Goal: Navigation & Orientation: Understand site structure

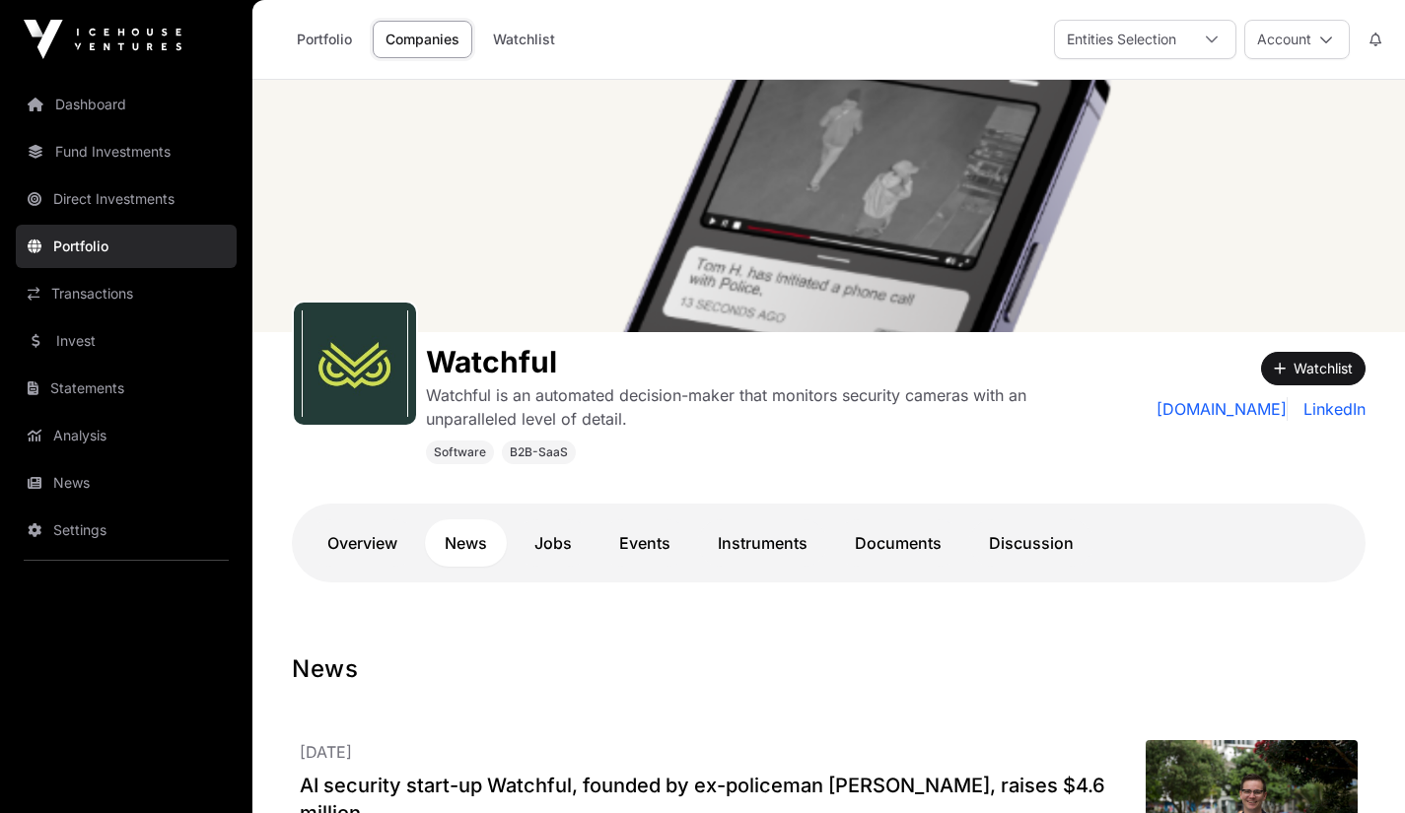
scroll to position [173, 0]
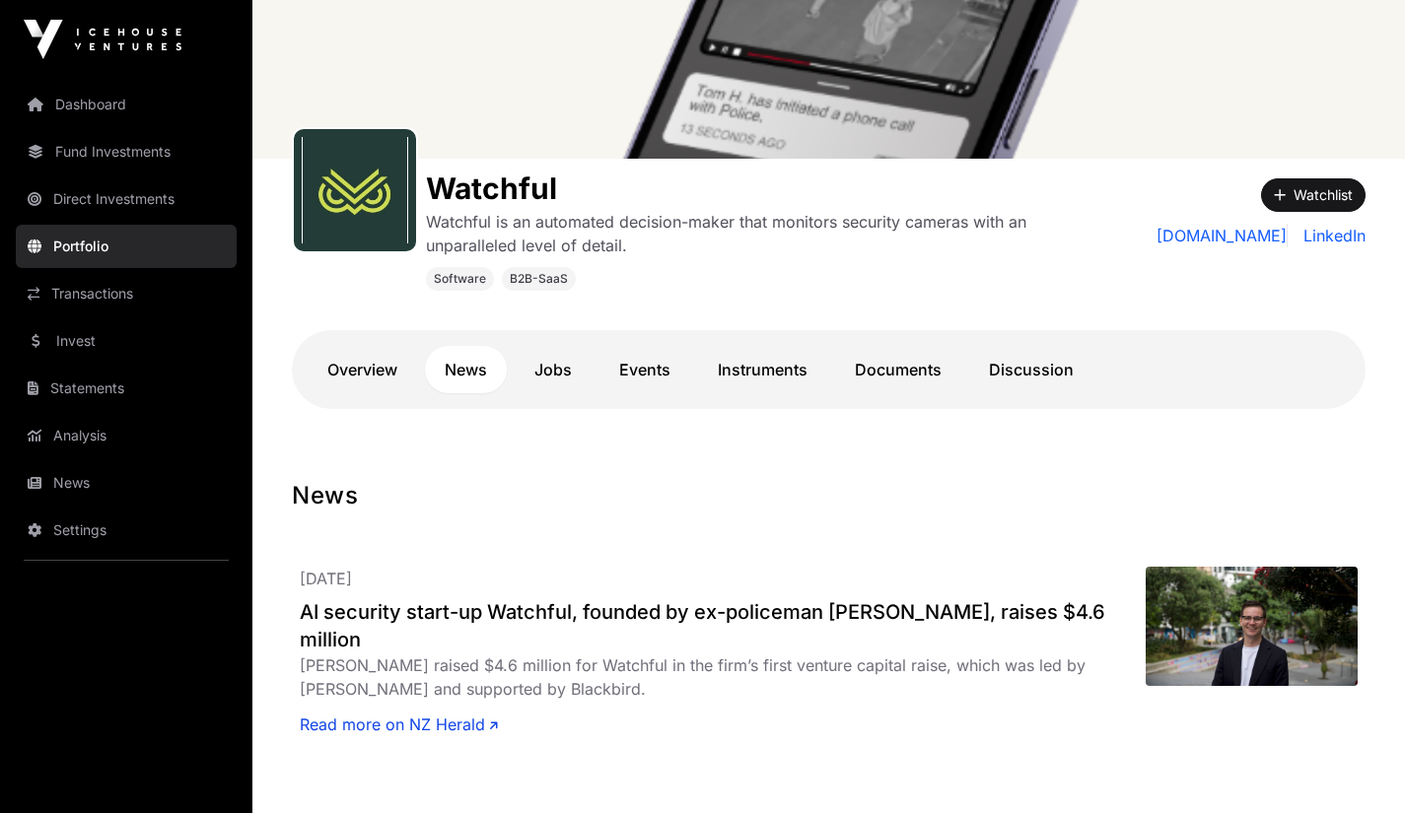
click at [102, 110] on link "Dashboard" at bounding box center [126, 104] width 221 height 43
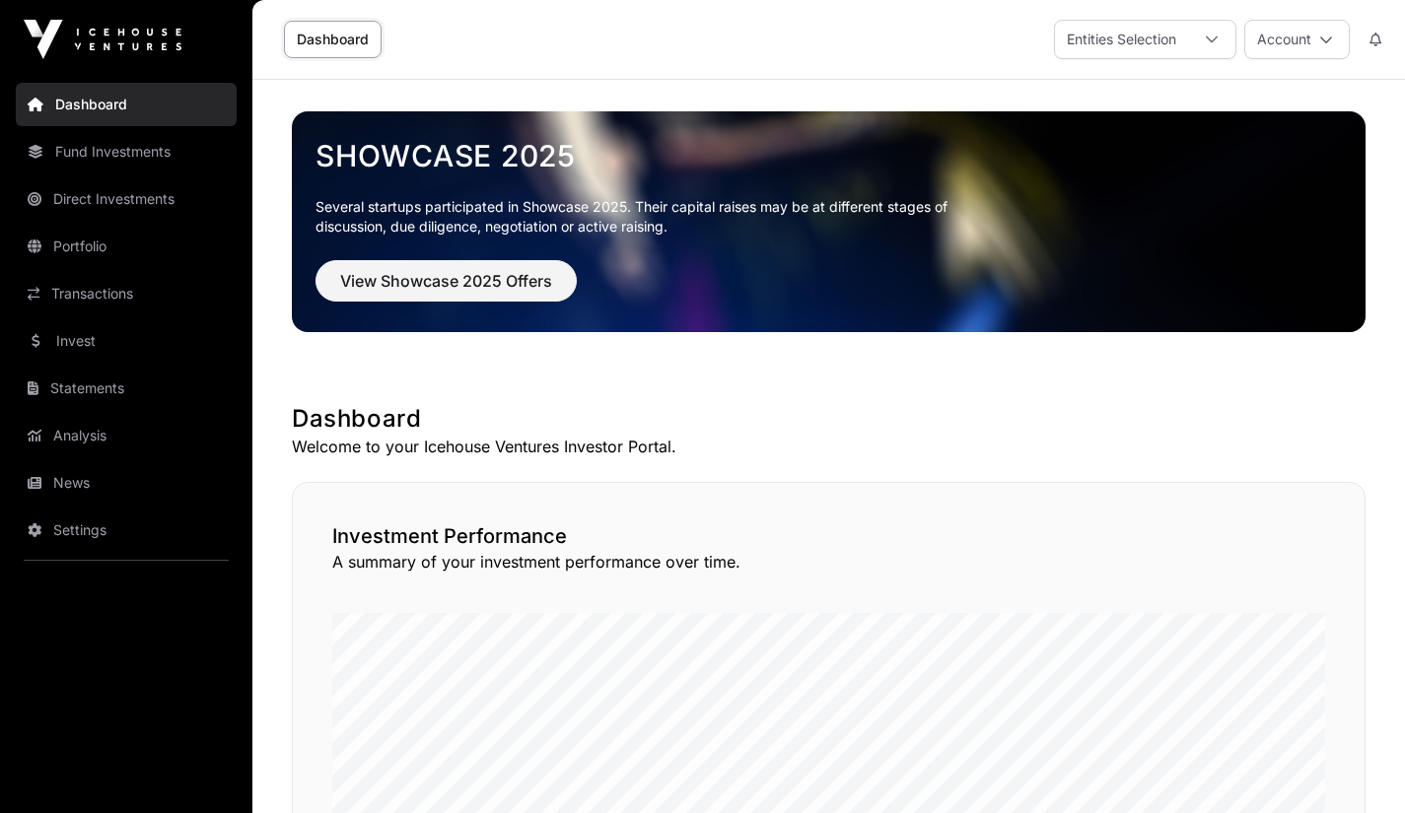
click at [78, 447] on link "Analysis" at bounding box center [126, 435] width 221 height 43
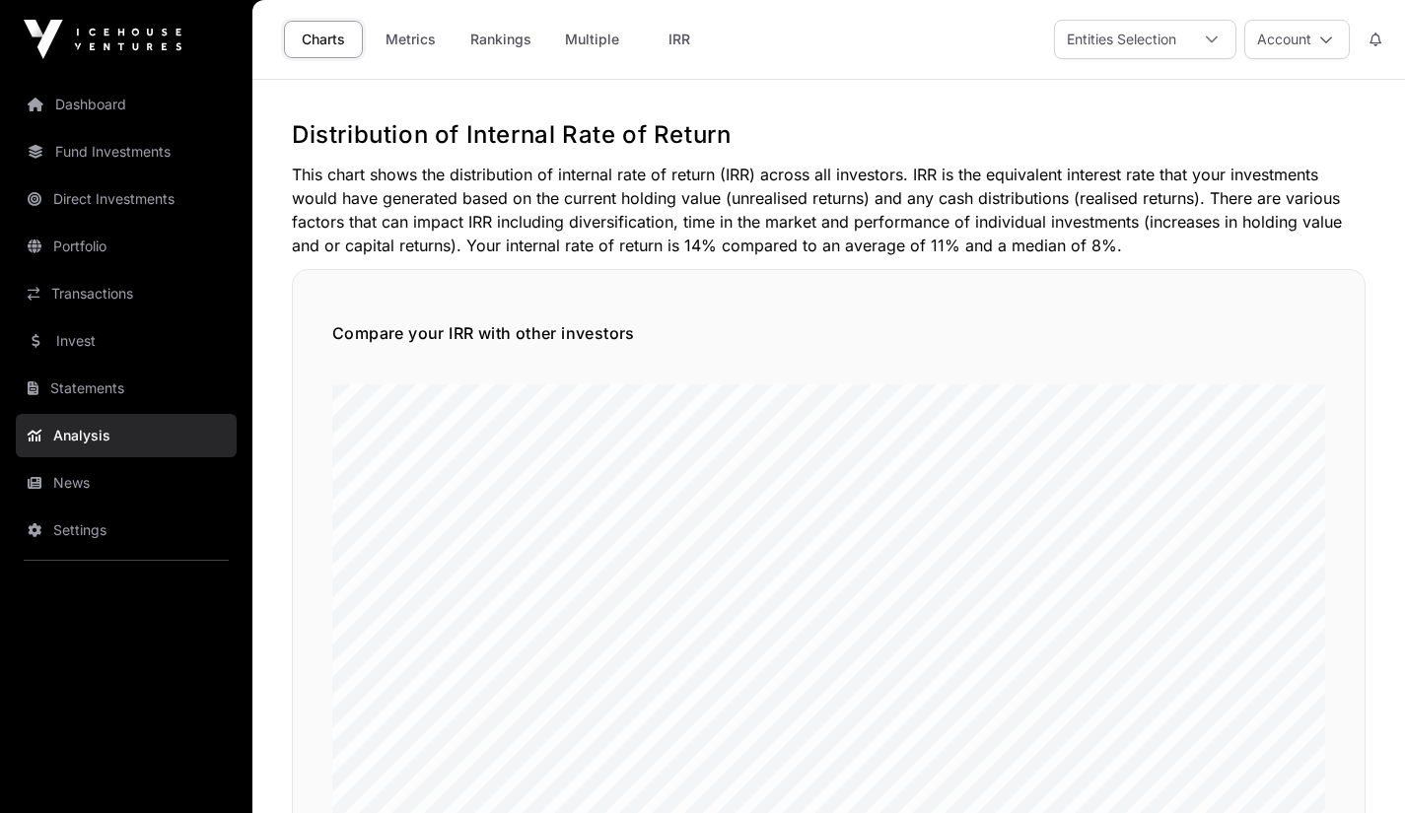
click at [404, 36] on link "Metrics" at bounding box center [410, 39] width 79 height 37
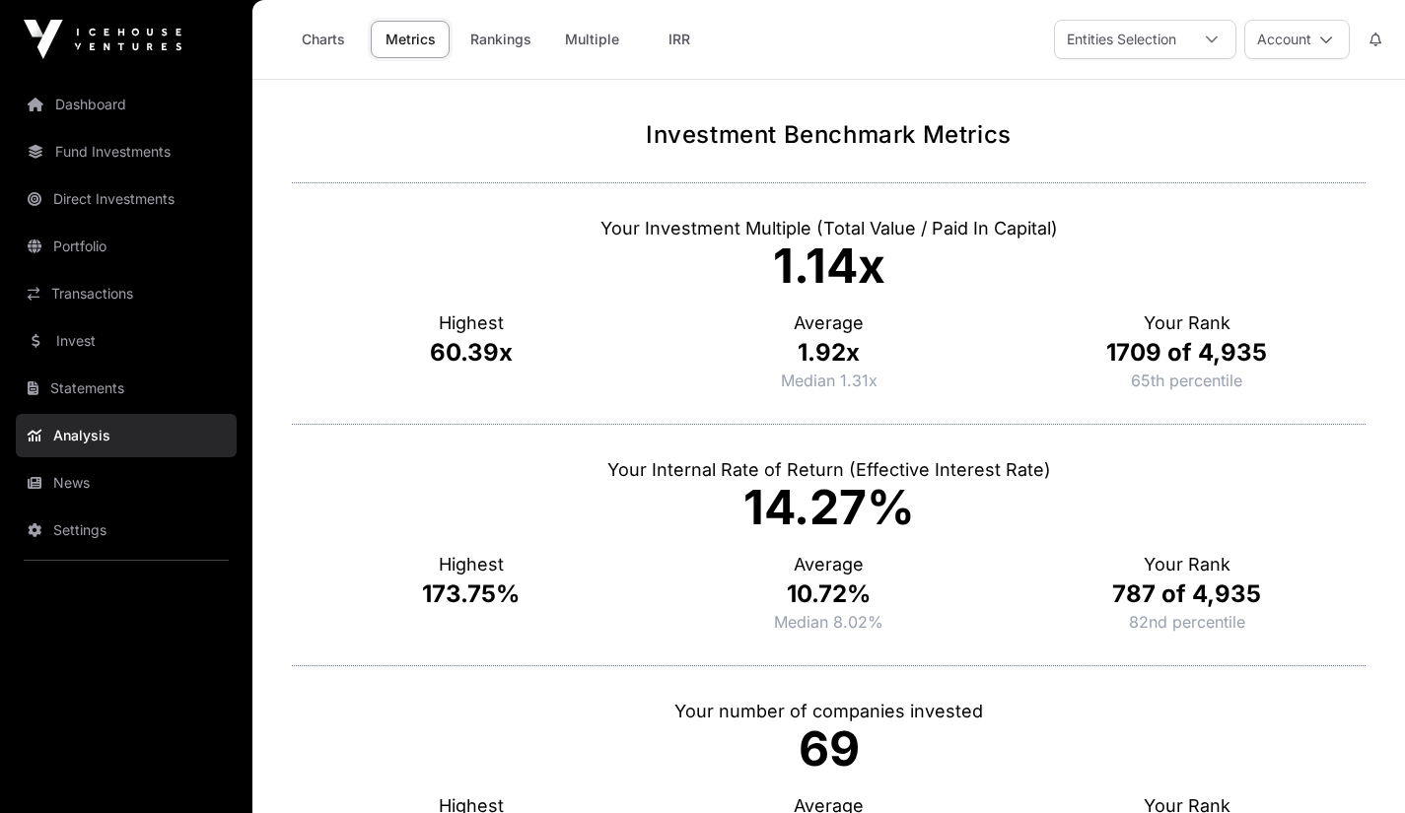
click at [492, 41] on link "Rankings" at bounding box center [500, 39] width 87 height 37
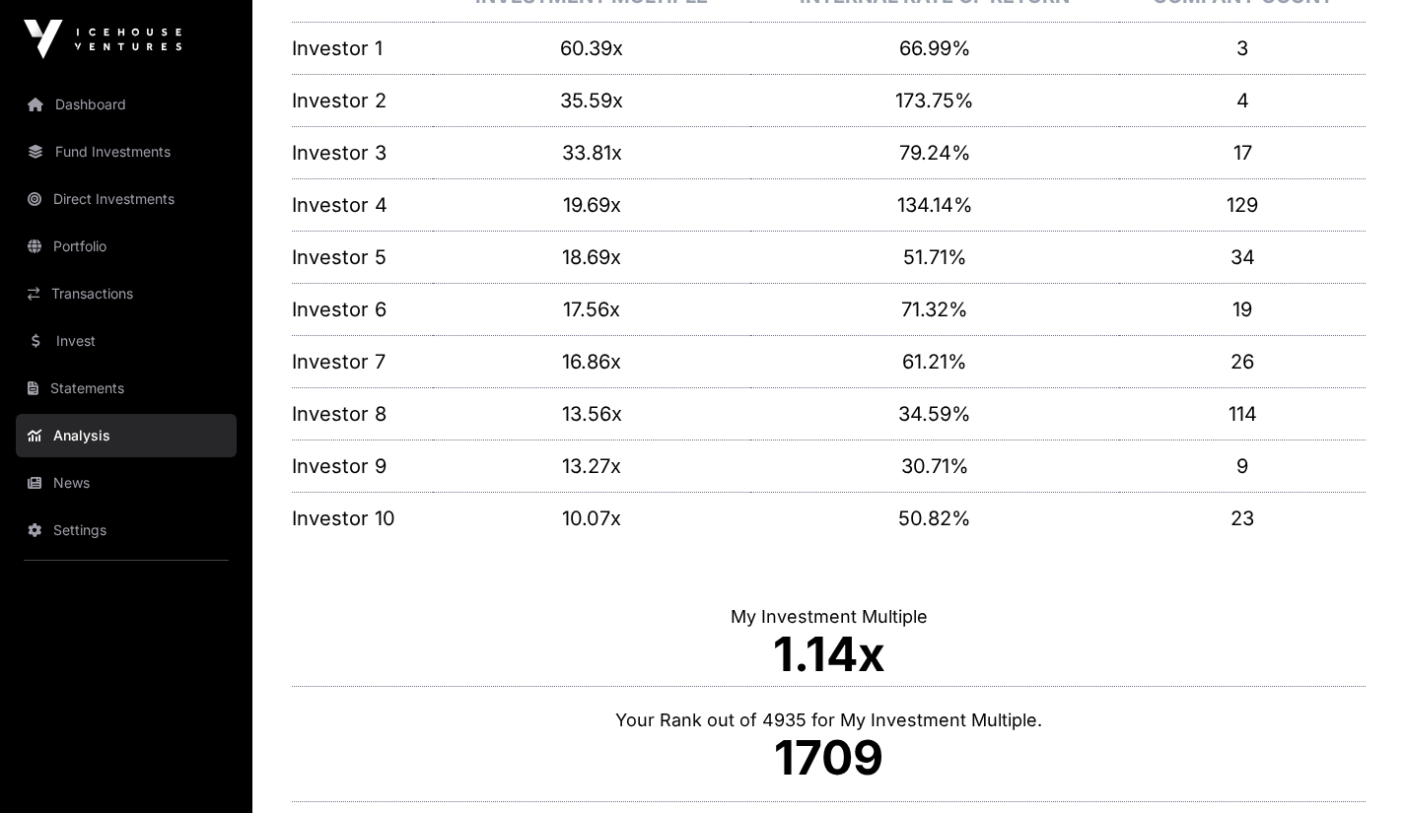
scroll to position [467, 0]
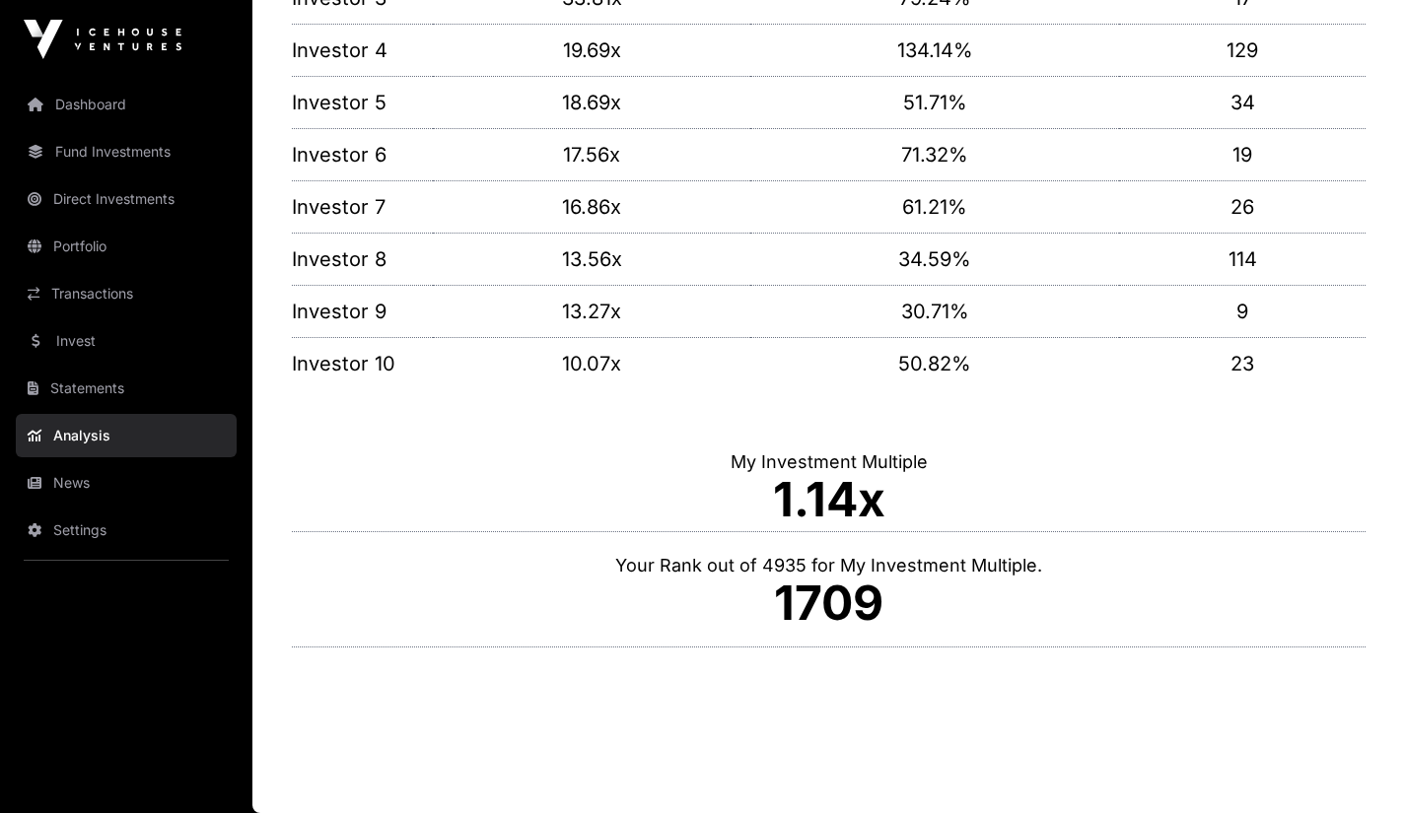
click at [380, 689] on main "**********" at bounding box center [828, 213] width 1152 height 1201
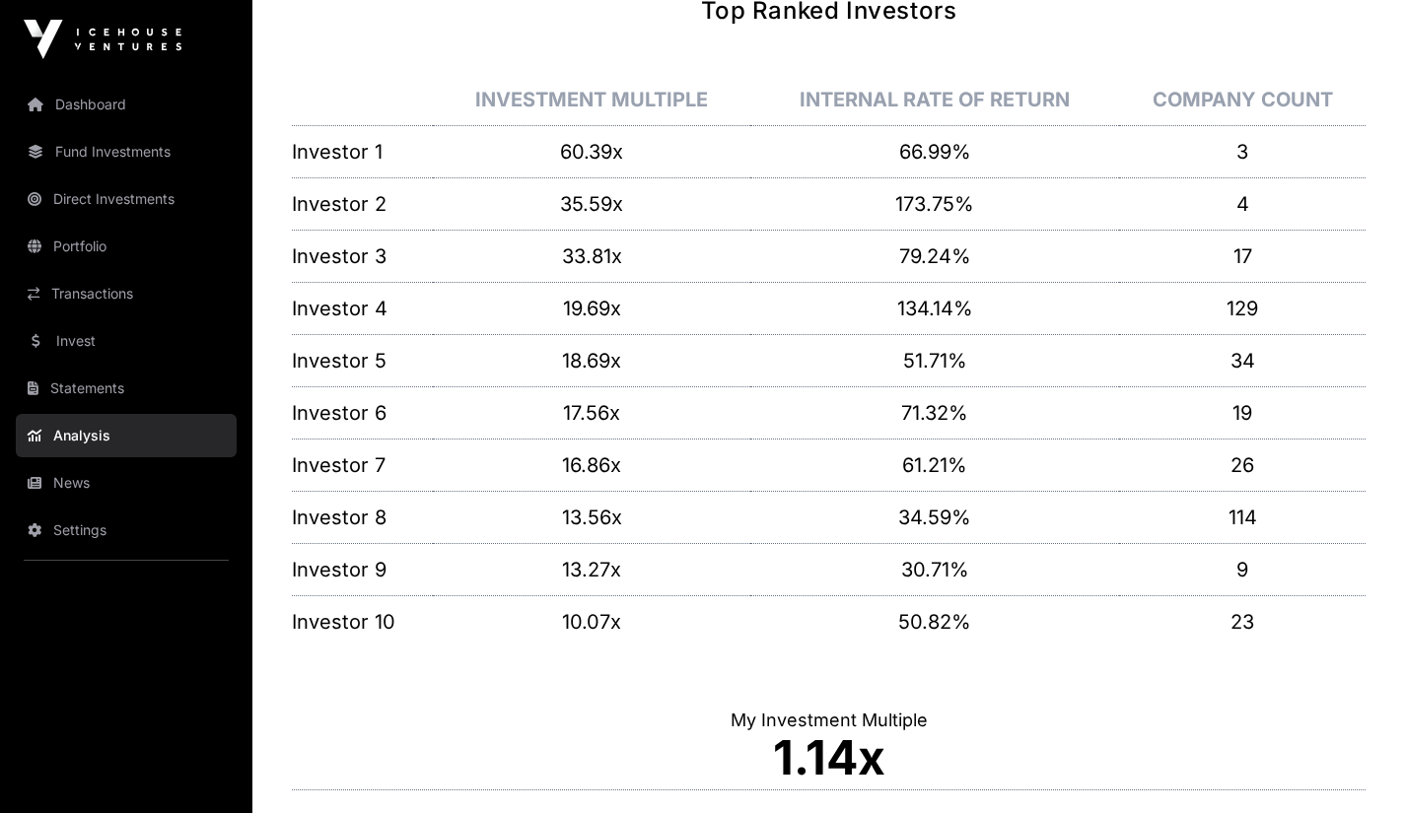
scroll to position [0, 0]
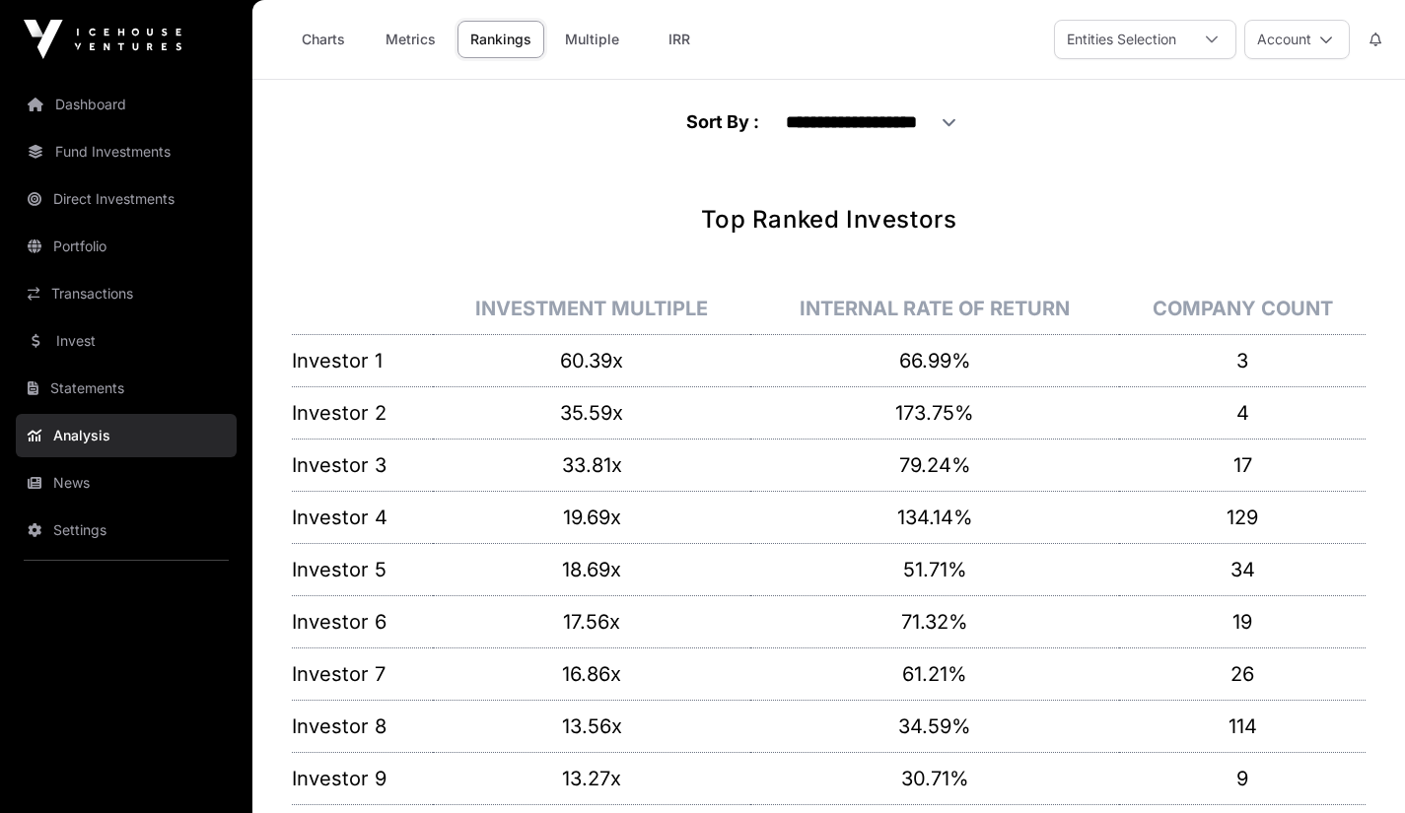
click at [589, 28] on link "Multiple" at bounding box center [592, 39] width 80 height 37
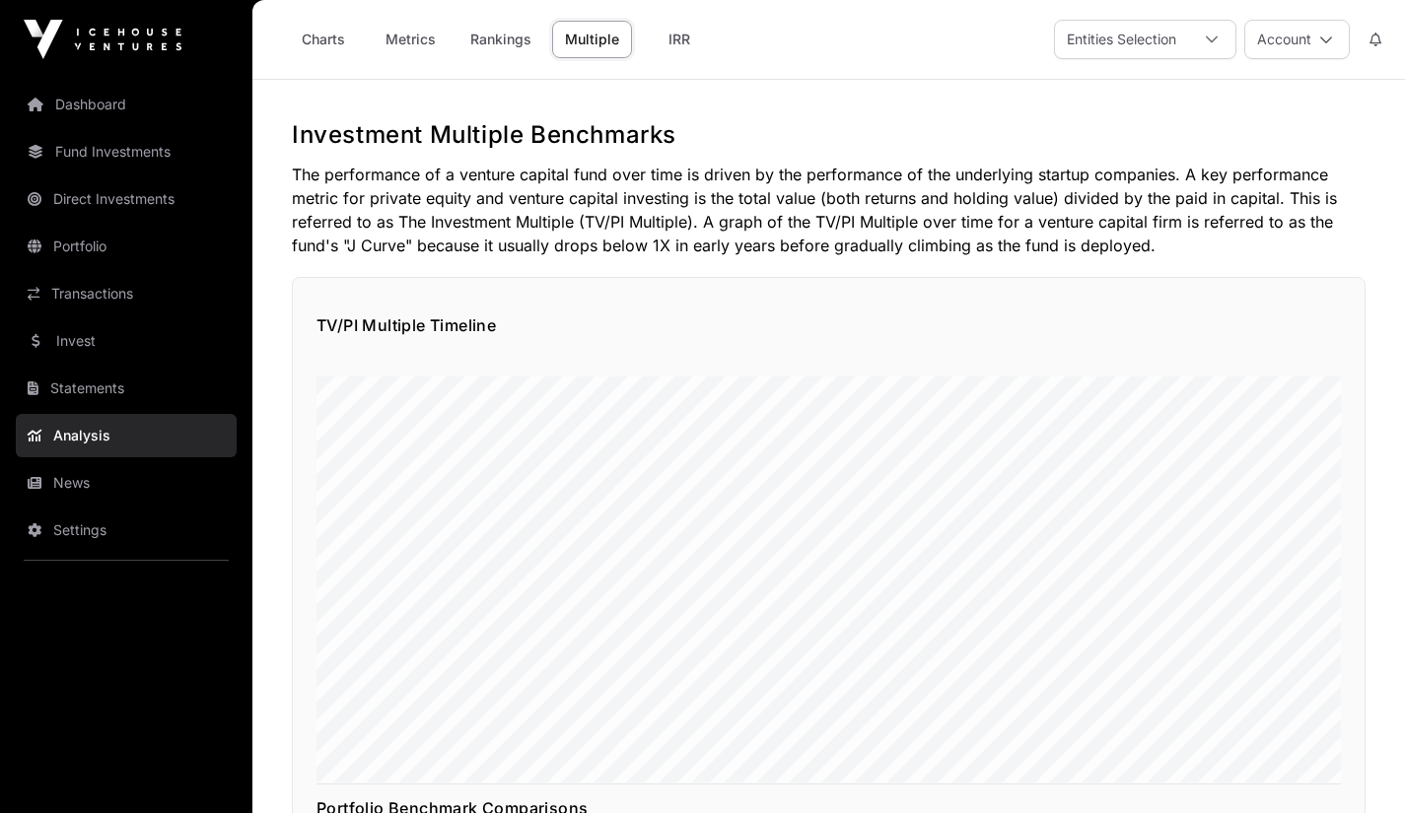
click at [683, 44] on link "IRR" at bounding box center [679, 39] width 79 height 37
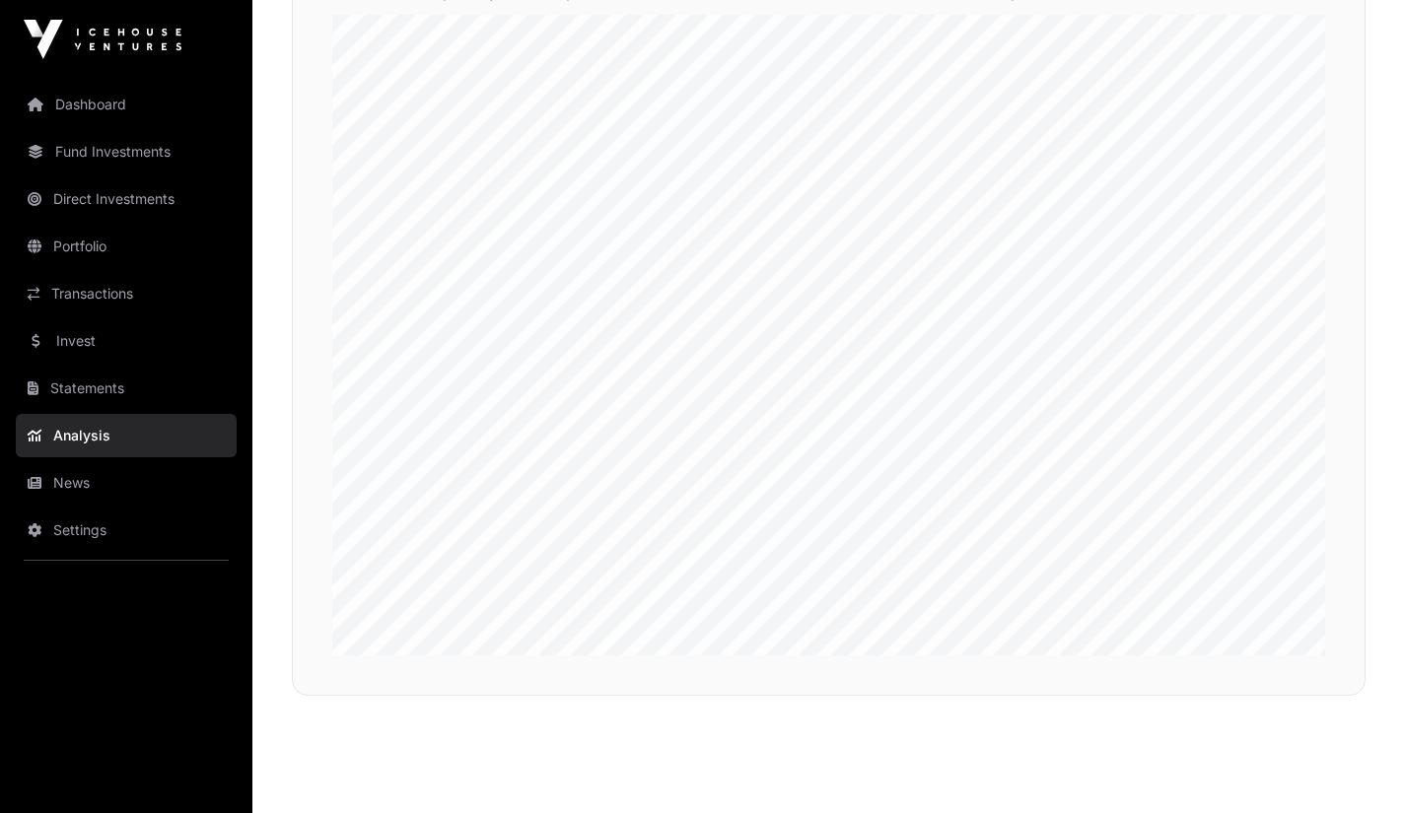
scroll to position [2090, 0]
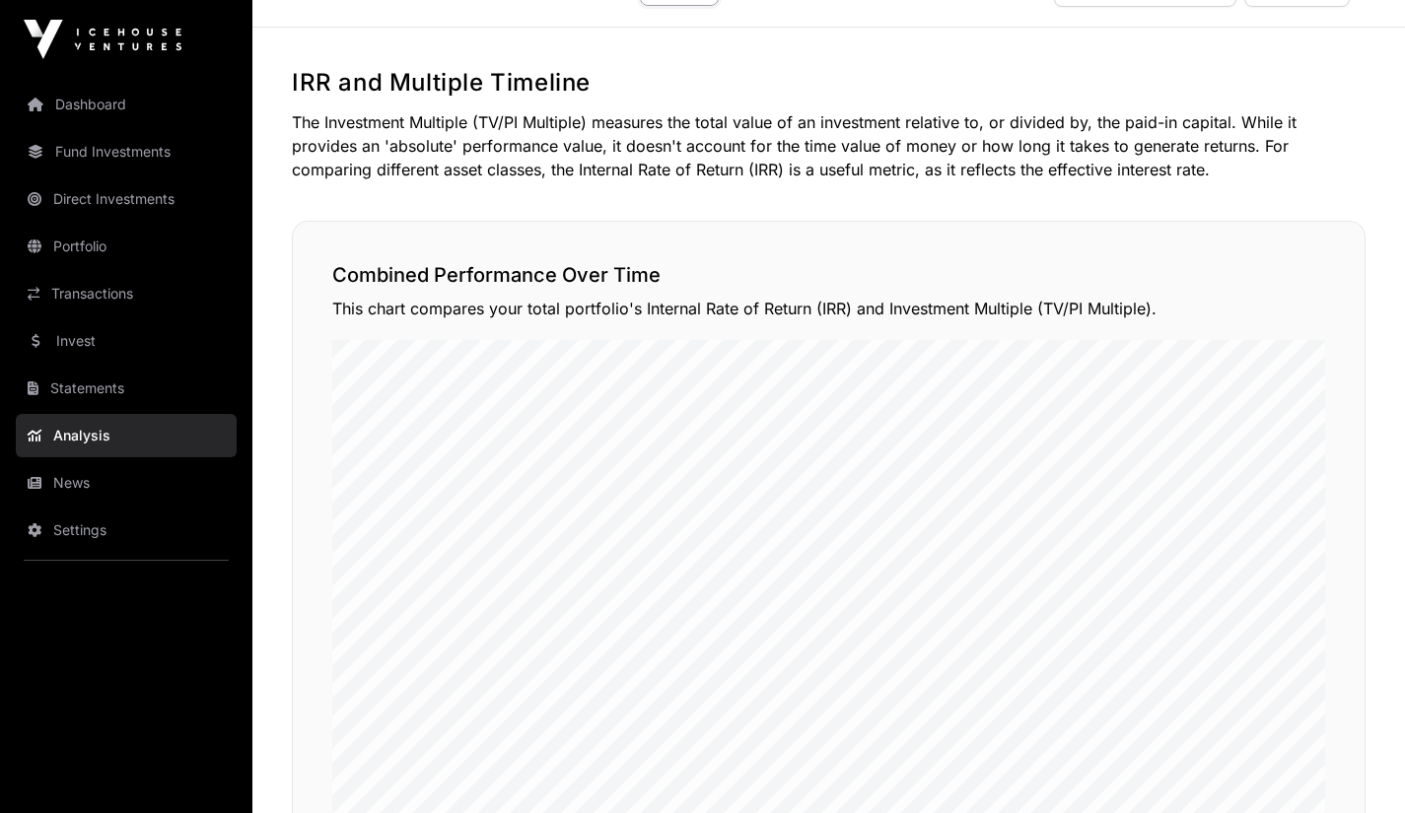
scroll to position [0, 0]
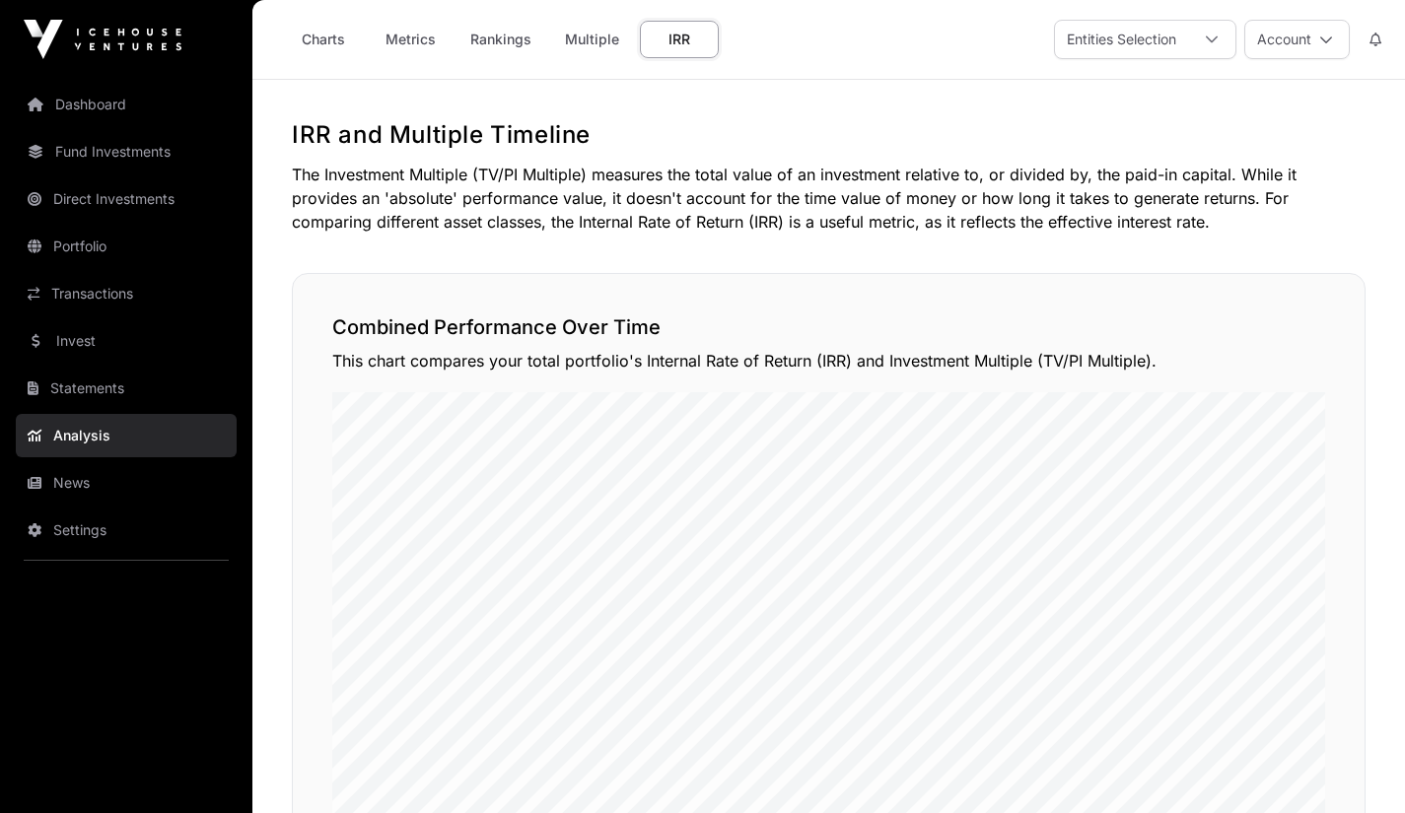
click at [89, 346] on link "Invest" at bounding box center [126, 340] width 221 height 43
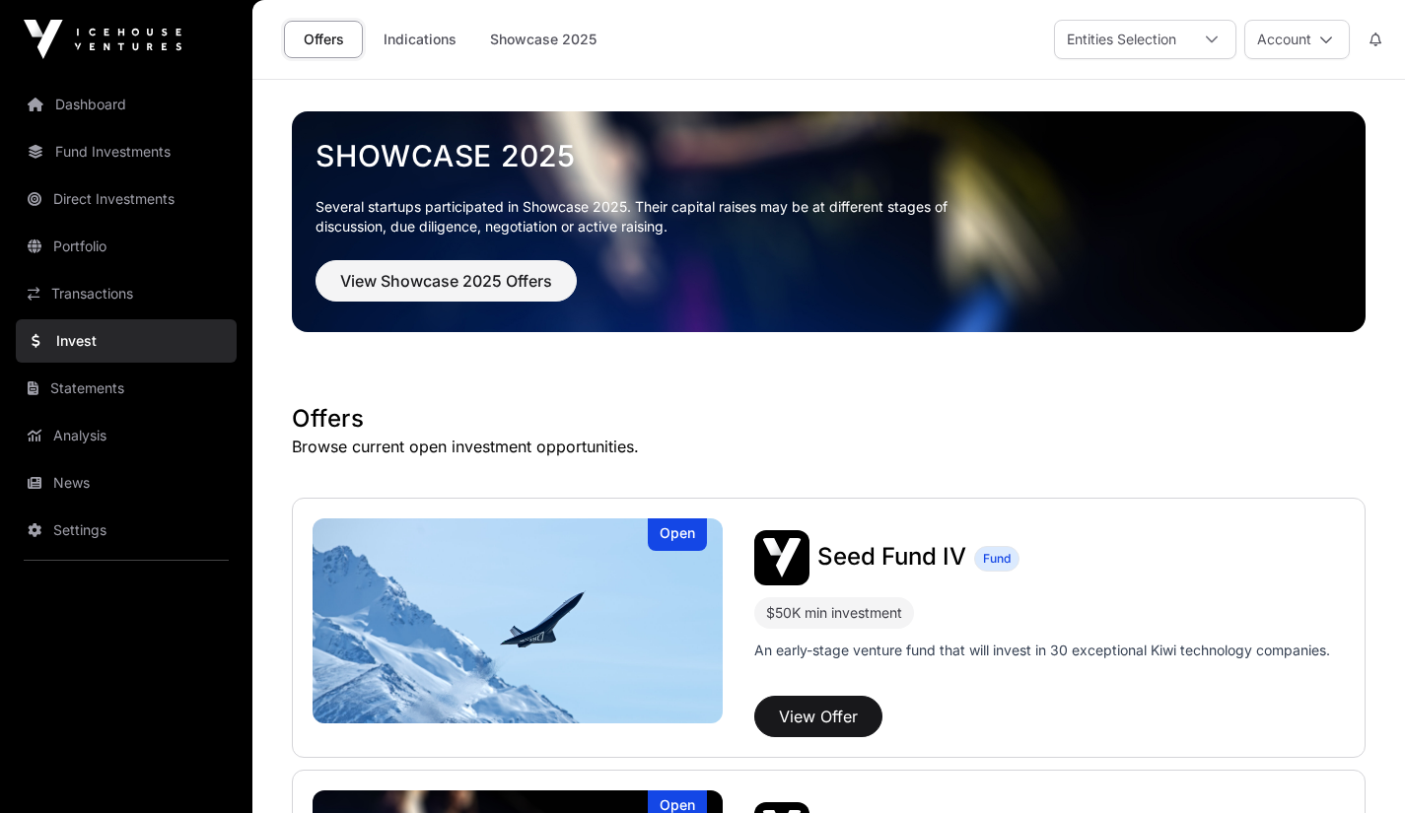
click at [101, 109] on link "Dashboard" at bounding box center [126, 104] width 221 height 43
